Goal: Navigation & Orientation: Go to known website

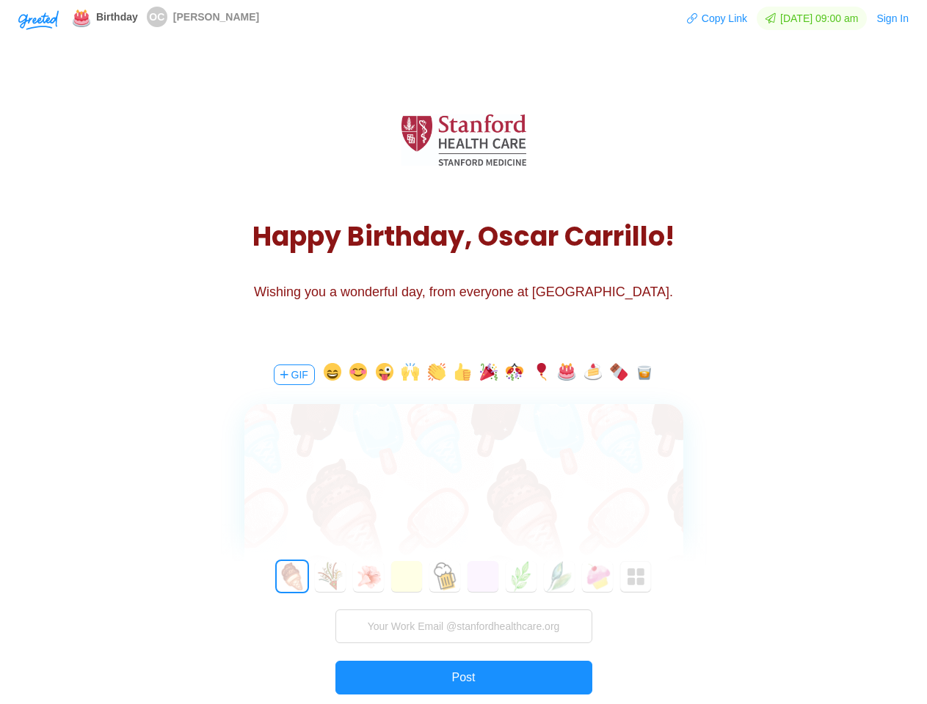
click at [463, 352] on div "GIF 0 1 2 3 4 5 6 7 8 9 10 11 12 13 14 15 16 17 18 19 20 21 22 23 24 25 26 27 2…" at bounding box center [464, 555] width 440 height 420
click at [38, 19] on img "button" at bounding box center [38, 20] width 40 height 20
click at [710, 18] on button "Copy Link" at bounding box center [717, 18] width 62 height 23
click at [893, 18] on button "Sign In" at bounding box center [892, 18] width 34 height 23
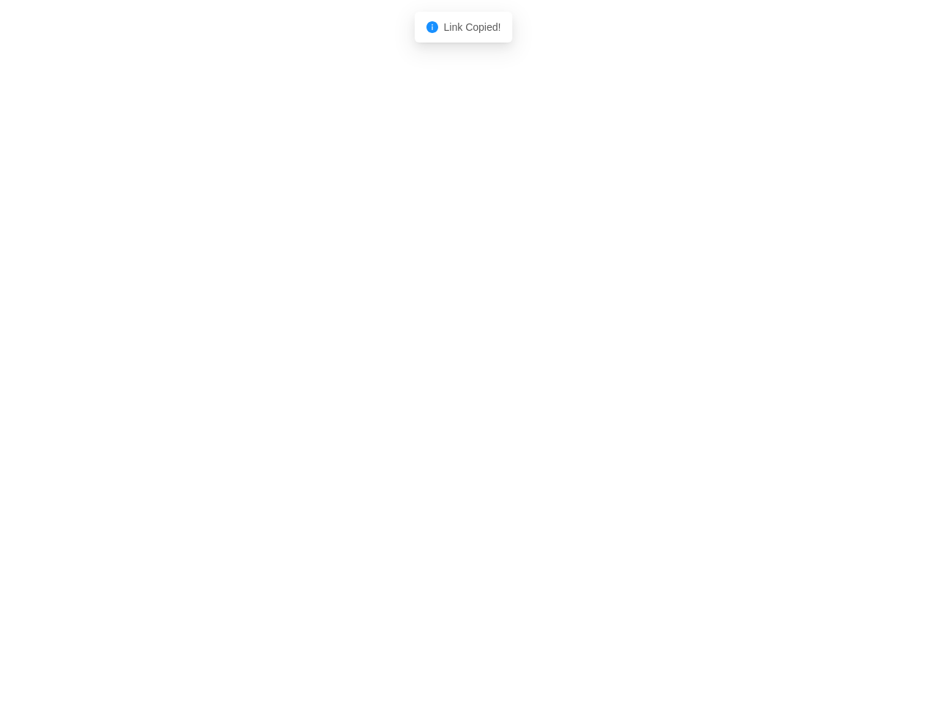
click at [293, 375] on body "Shadow: (click to exit) Link Copied!" at bounding box center [463, 352] width 927 height 704
click at [329, 375] on body "Shadow: (click to exit) Link Copied!" at bounding box center [463, 352] width 927 height 704
click at [356, 375] on body "Shadow: (click to exit) Link Copied!" at bounding box center [463, 352] width 927 height 704
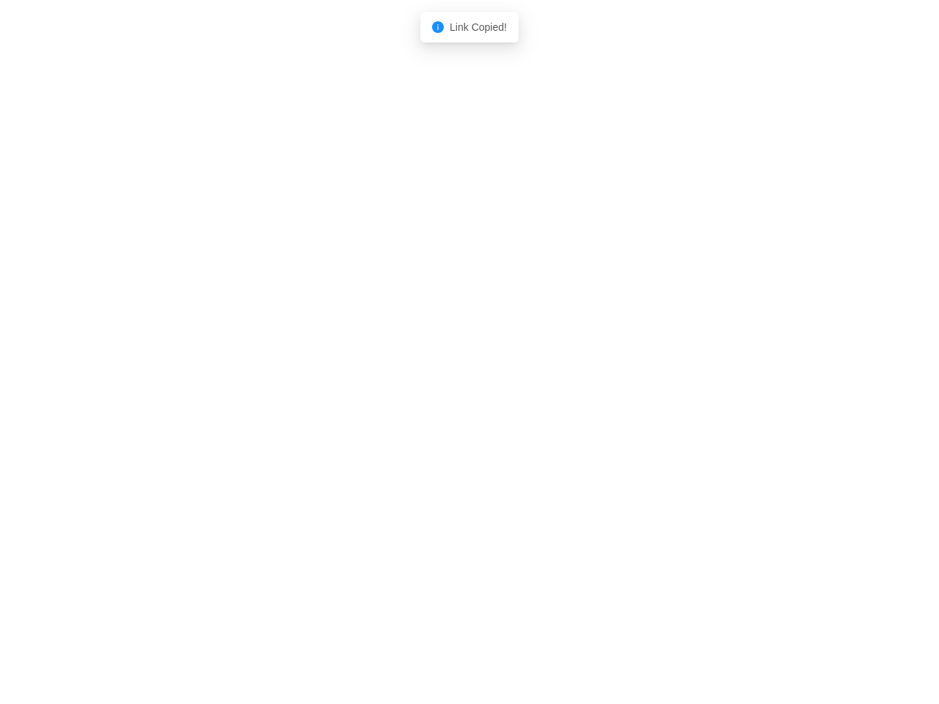
click at [382, 375] on body "Shadow: (click to exit) Link Copied!" at bounding box center [469, 352] width 939 height 704
click at [408, 375] on body "Shadow: (click to exit) Link Copied!" at bounding box center [469, 352] width 939 height 704
click at [434, 375] on body "Shadow: (click to exit) Link Copied!" at bounding box center [469, 352] width 939 height 704
